Goal: Find specific page/section: Find specific page/section

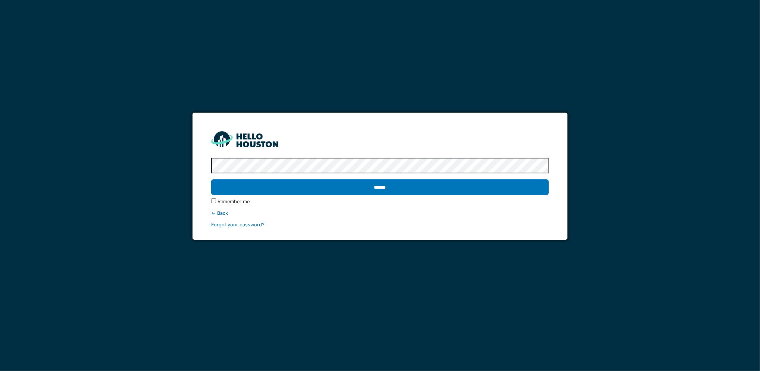
click at [211, 179] on input "******" at bounding box center [380, 187] width 338 height 16
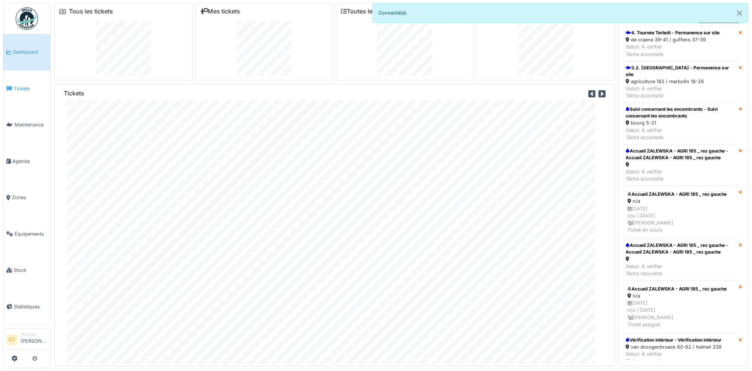
click at [25, 87] on span "Tickets" at bounding box center [31, 88] width 34 height 7
